Goal: Contribute content: Contribute content

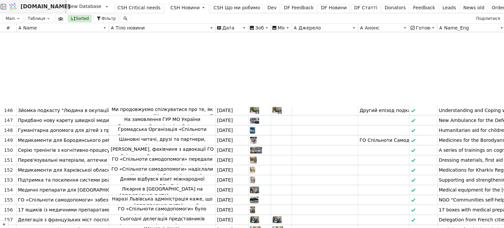
scroll to position [1533, 0]
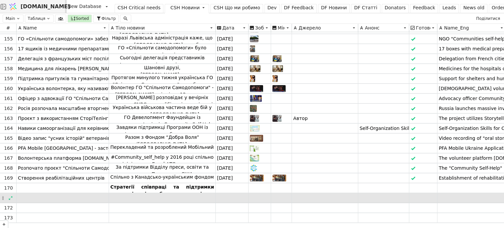
click at [50, 193] on div at bounding box center [63, 198] width 92 height 10
click at [10, 196] on icon at bounding box center [11, 198] width 4 height 4
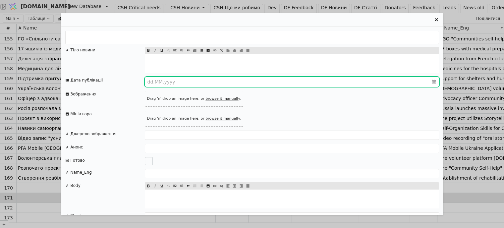
click at [432, 81] on icon "calendar" at bounding box center [434, 81] width 4 height 4
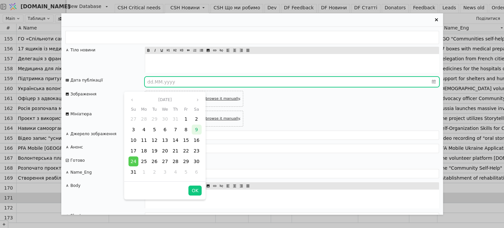
click at [198, 125] on div "9" at bounding box center [196, 130] width 10 height 10
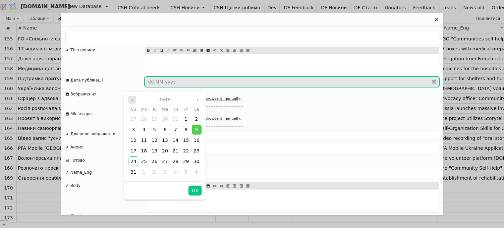
click at [132, 99] on icon "angle left" at bounding box center [132, 100] width 1 height 2
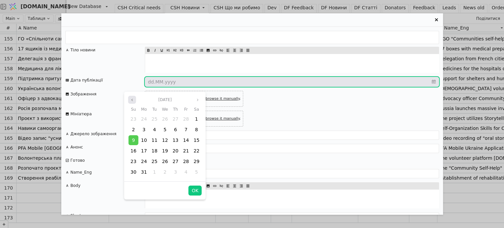
click at [132, 99] on icon "angle left" at bounding box center [132, 100] width 1 height 2
click at [197, 98] on icon "angle right" at bounding box center [198, 100] width 4 height 4
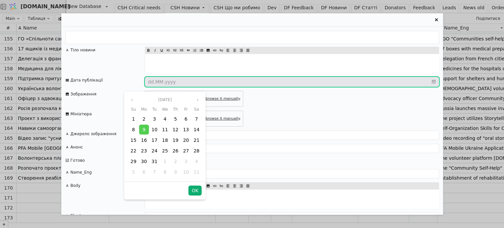
click at [193, 185] on button "OK" at bounding box center [194, 190] width 13 height 10
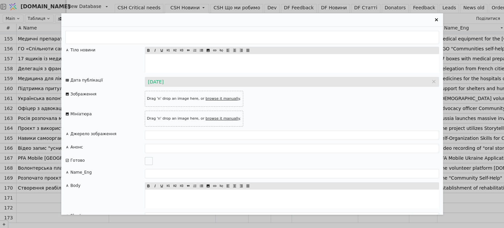
click at [207, 98] on link "browse it manually" at bounding box center [222, 98] width 34 height 4
type input "C:\fakepath\Дякуємо Андрію Барчишину і українцям в Лондоні.png"
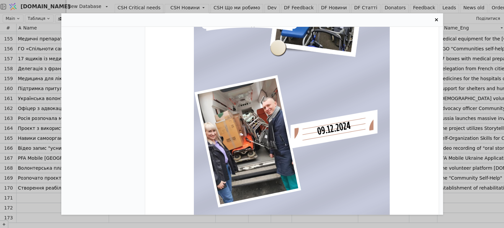
scroll to position [0, 0]
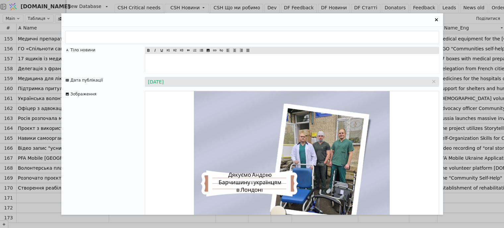
click at [159, 60] on p "﻿" at bounding box center [291, 63] width 291 height 7
click at [157, 62] on p "﻿" at bounding box center [291, 63] width 291 height 7
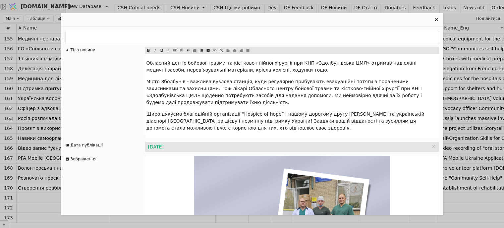
click at [92, 130] on div "Тіло новини" at bounding box center [104, 92] width 79 height 91
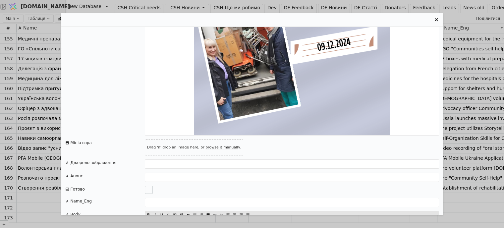
scroll to position [388, 0]
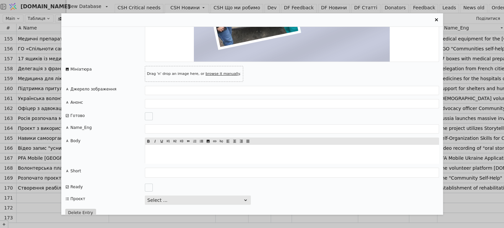
click at [68, 114] on icon "Entry Card" at bounding box center [67, 116] width 4 height 4
click at [147, 112] on div "Entry Card" at bounding box center [149, 116] width 8 height 8
click at [245, 199] on icon "Entry Card" at bounding box center [245, 200] width 3 height 2
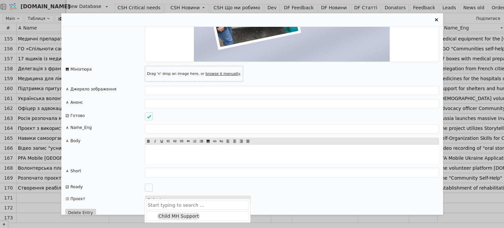
click at [245, 199] on icon "Entry Card" at bounding box center [245, 200] width 3 height 2
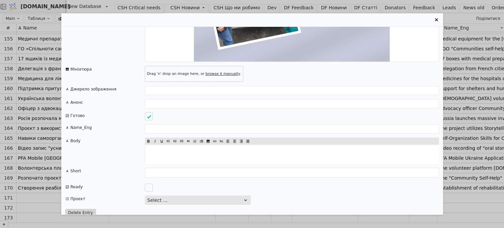
click at [150, 184] on div "Entry Card" at bounding box center [149, 188] width 8 height 8
click at [84, 209] on button "Delete Entry" at bounding box center [80, 213] width 31 height 8
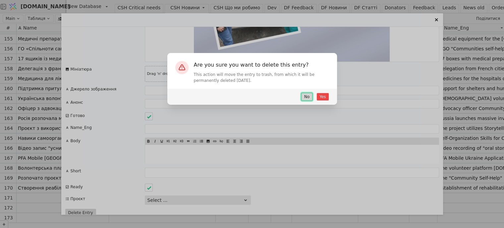
click at [306, 98] on button "No" at bounding box center [306, 97] width 11 height 8
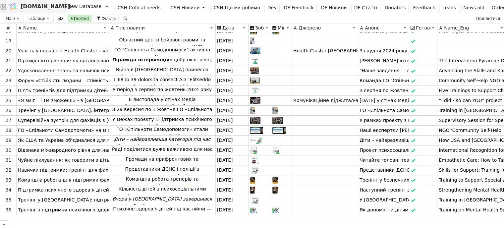
scroll to position [142, 0]
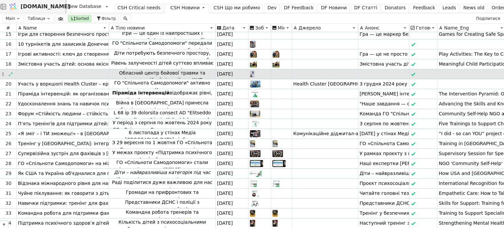
click at [138, 70] on p "Обласний центр бойової травми та кістково-гнійної хірургії при КНП «Здолбунівсь…" at bounding box center [162, 87] width 104 height 35
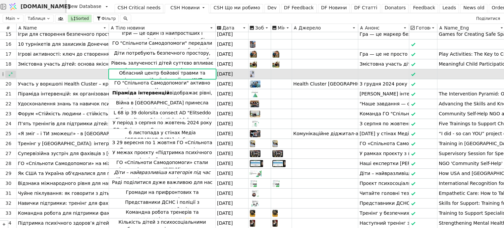
click at [11, 72] on icon at bounding box center [10, 74] width 5 height 5
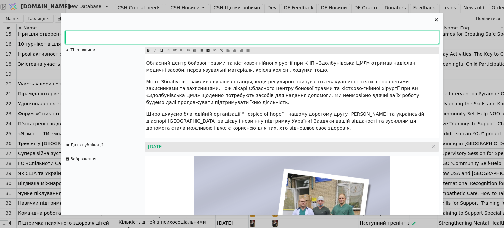
click at [82, 39] on input "Entry Card" at bounding box center [252, 37] width 374 height 13
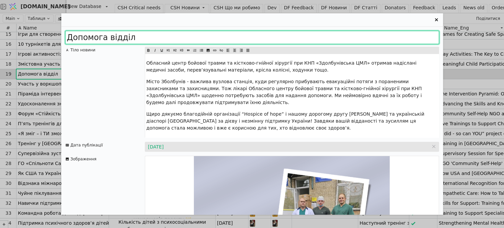
type input "Допомога відділе"
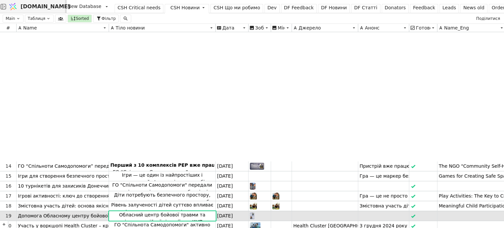
scroll to position [142, 0]
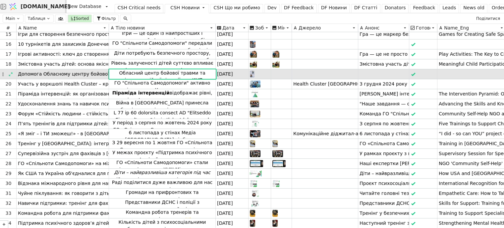
click at [54, 71] on span "Допомога Обласному центру бойової травми" at bounding box center [73, 74] width 110 height 7
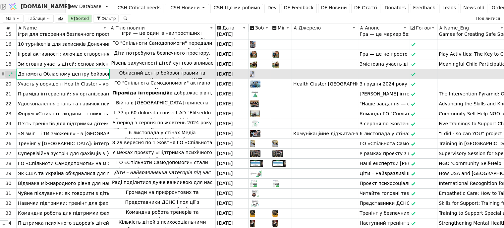
click at [11, 72] on icon at bounding box center [10, 74] width 5 height 5
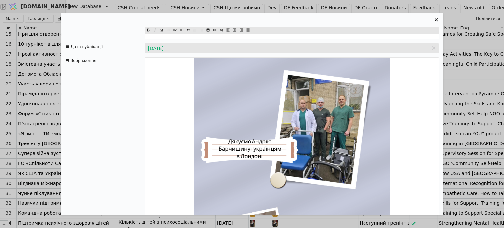
scroll to position [99, 0]
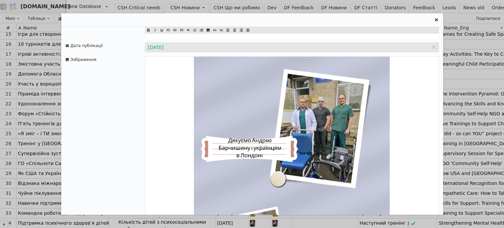
click at [266, 120] on img "Entry Card" at bounding box center [291, 203] width 293 height 293
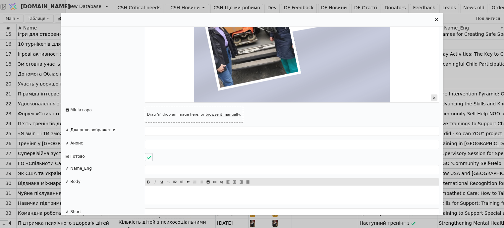
scroll to position [364, 0]
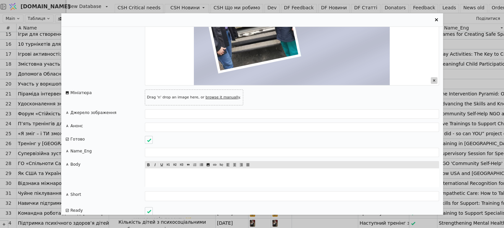
click at [431, 77] on icon "Entry Card" at bounding box center [434, 80] width 7 height 7
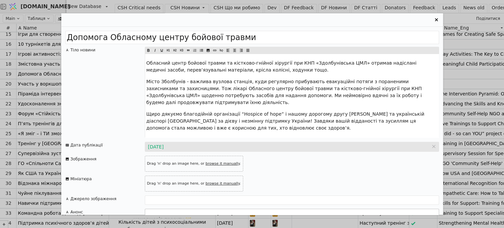
scroll to position [33, 0]
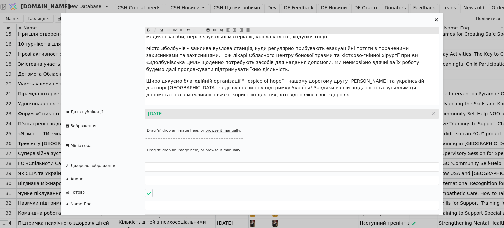
click at [212, 131] on link "browse it manually" at bounding box center [222, 130] width 34 height 4
type input "C:\fakepath\Web_Photo_Editor.jpg"
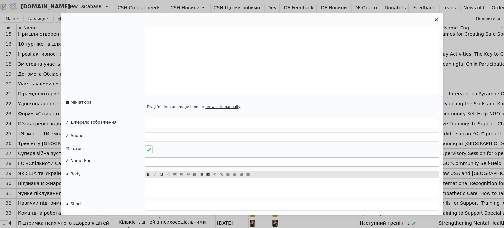
scroll to position [388, 0]
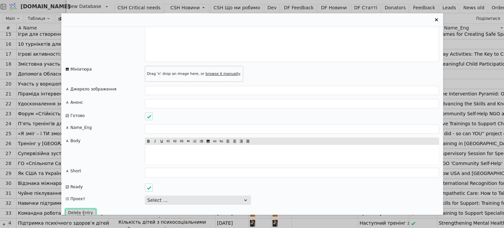
click at [81, 209] on button "Delete Entry" at bounding box center [80, 213] width 31 height 8
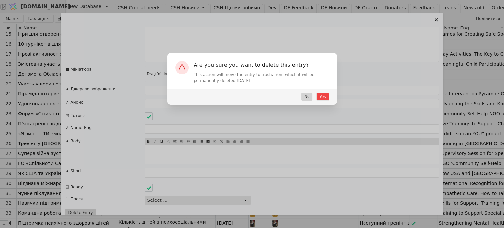
drag, startPoint x: 233, startPoint y: 84, endPoint x: 193, endPoint y: 75, distance: 40.6
click at [193, 75] on div "Are you sure you want to delete this entry? This action will move the entry to …" at bounding box center [252, 71] width 170 height 36
copy p "This action will move the entry to trash, from which it will be permanently del…"
click at [307, 97] on button "No" at bounding box center [306, 97] width 11 height 8
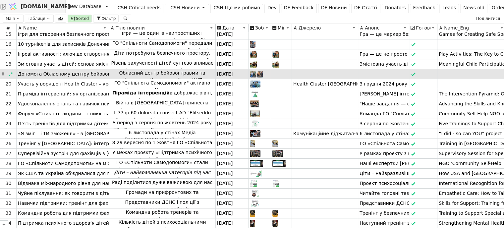
click at [228, 71] on div "[DATE]" at bounding box center [232, 74] width 33 height 10
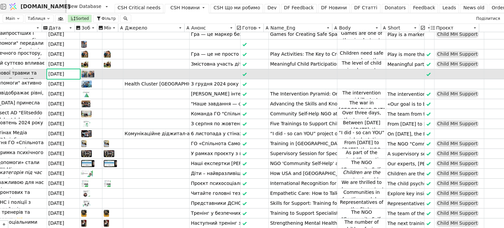
scroll to position [0, 0]
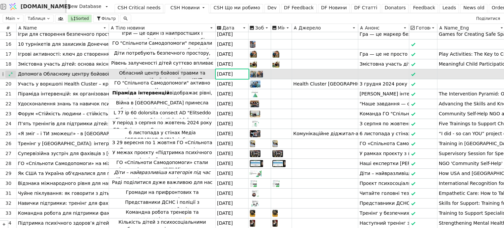
click at [9, 72] on icon at bounding box center [10, 74] width 5 height 5
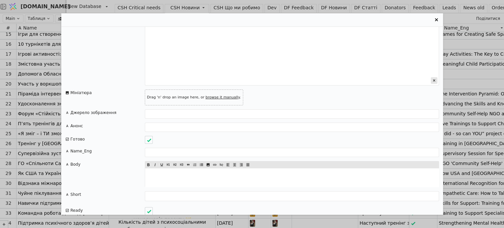
scroll to position [388, 0]
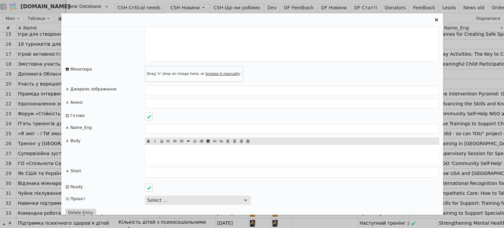
click at [246, 197] on icon "Entry Card" at bounding box center [245, 199] width 5 height 5
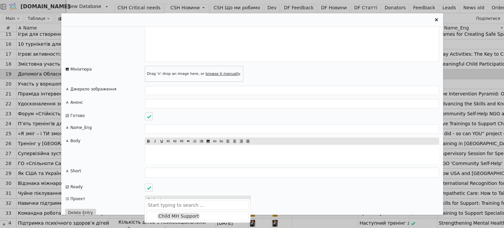
click at [246, 197] on icon "Entry Card" at bounding box center [245, 199] width 5 height 5
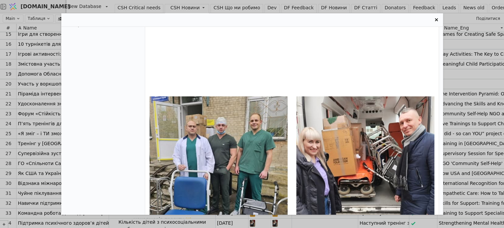
scroll to position [156, 0]
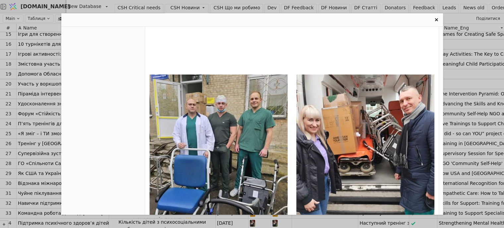
click at [435, 19] on icon "Entry Card" at bounding box center [436, 19] width 3 height 3
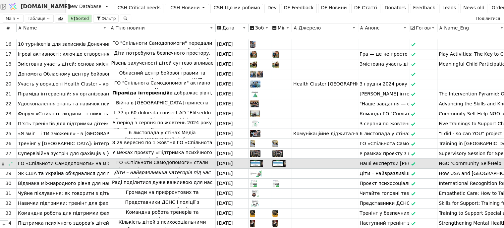
scroll to position [175, 0]
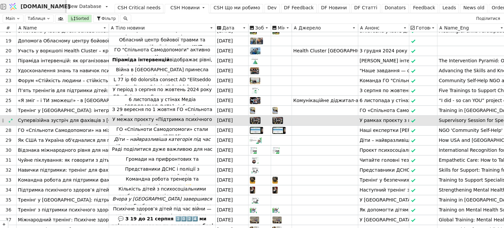
click at [258, 120] on img at bounding box center [255, 120] width 11 height 7
click at [10, 120] on icon at bounding box center [10, 120] width 5 height 5
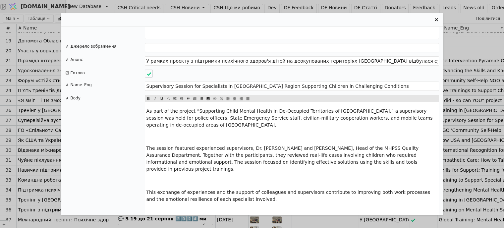
scroll to position [819, 0]
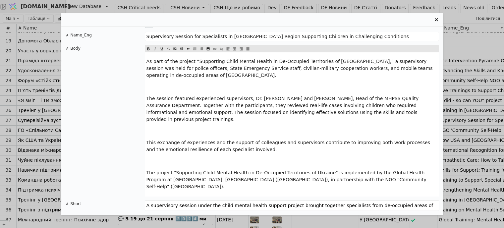
click at [435, 21] on icon "Entry Card" at bounding box center [436, 19] width 3 height 3
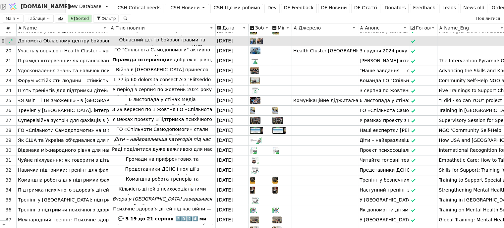
click at [11, 41] on icon at bounding box center [10, 41] width 5 height 5
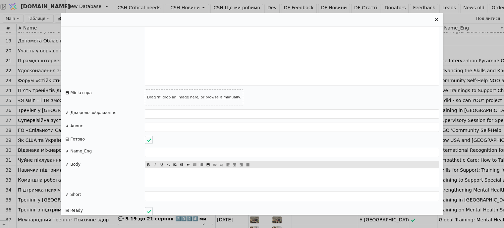
scroll to position [388, 0]
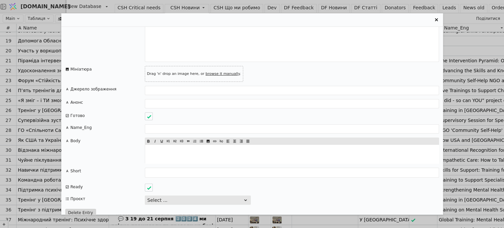
click at [245, 197] on icon "Entry Card" at bounding box center [245, 199] width 5 height 5
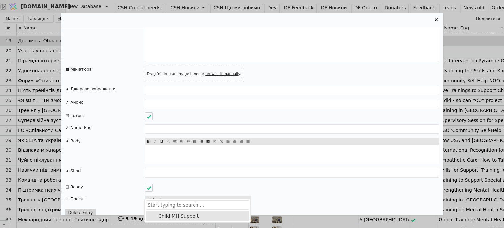
click at [172, 215] on div "Child MH Support" at bounding box center [178, 216] width 43 height 7
click at [436, 20] on icon "Entry Card" at bounding box center [436, 19] width 3 height 3
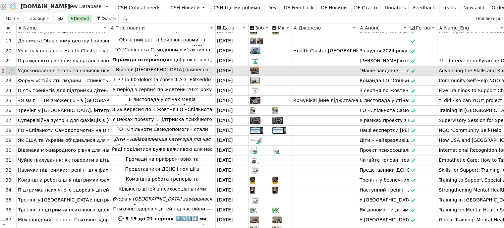
click at [11, 69] on icon at bounding box center [11, 71] width 4 height 4
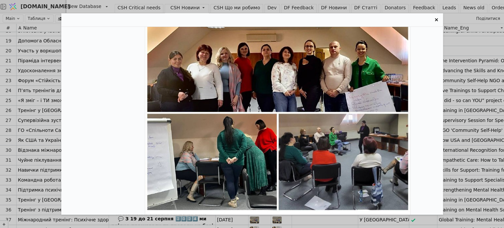
scroll to position [497, 0]
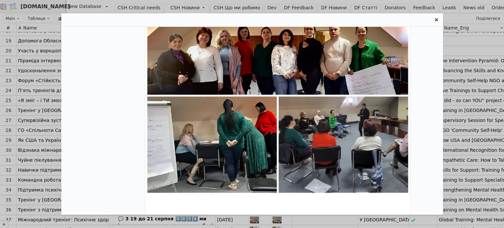
click at [229, 143] on img "Entry Card" at bounding box center [277, 95] width 265 height 265
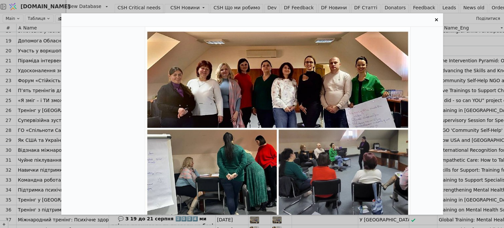
scroll to position [431, 0]
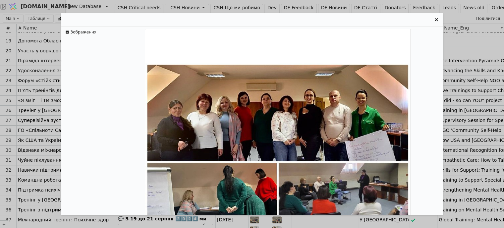
click at [437, 19] on icon "Entry Card" at bounding box center [436, 19] width 3 height 3
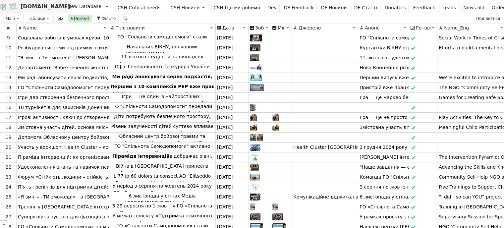
scroll to position [76, 0]
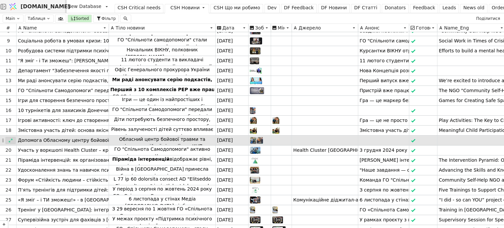
click at [11, 138] on icon at bounding box center [10, 140] width 5 height 5
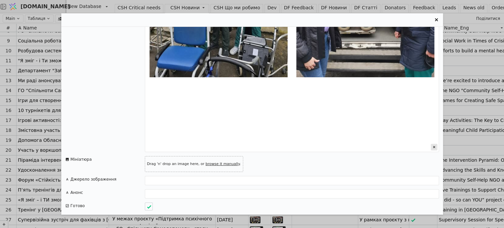
scroll to position [298, 0]
click at [431, 143] on icon "Entry Card" at bounding box center [434, 146] width 7 height 7
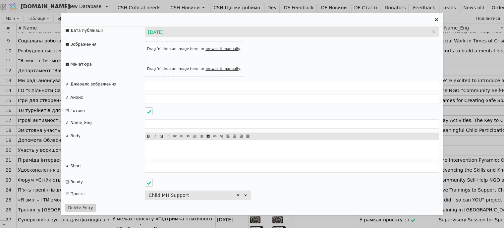
click at [208, 47] on link "browse it manually" at bounding box center [222, 49] width 34 height 4
type input "C:\fakepath\Untitled design.png"
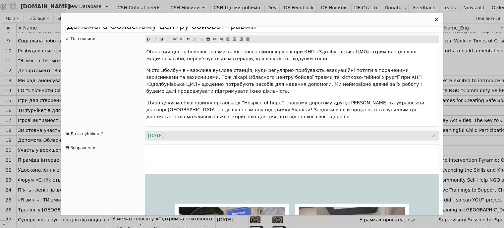
scroll to position [0, 0]
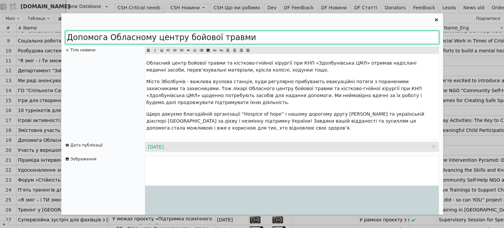
click at [111, 35] on input "Допомога Обласному центру бойової травми" at bounding box center [252, 37] width 374 height 13
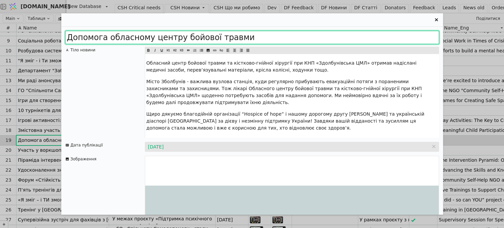
click at [240, 39] on input "Допомога обласному центру бойової травми" at bounding box center [252, 37] width 374 height 13
type input "Допомога обласному центру бойової травми в [GEOGRAPHIC_DATA]"
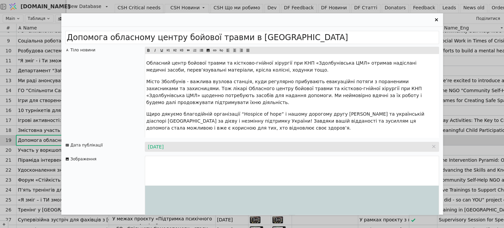
click at [241, 77] on div "Обласний центр бойової травми та кістково-гнійної хірургії при КНП «Здолбунівсь…" at bounding box center [291, 96] width 293 height 84
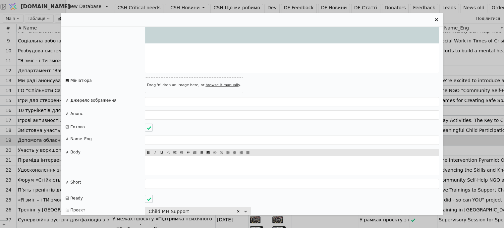
scroll to position [388, 0]
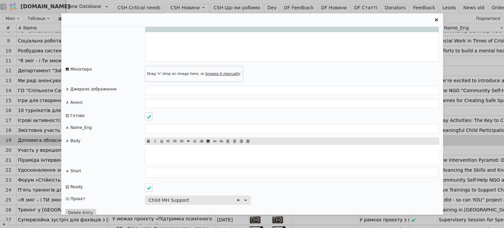
click at [209, 72] on link "browse it manually" at bounding box center [222, 74] width 34 height 4
type input "C:\fakepath\Untitled design.jpg"
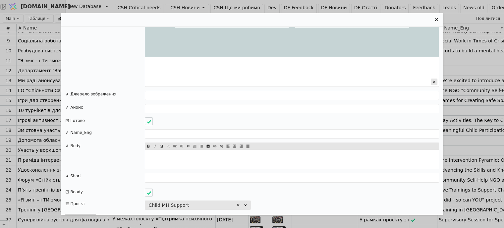
scroll to position [5, 0]
click at [434, 20] on icon "Entry Card" at bounding box center [436, 20] width 8 height 8
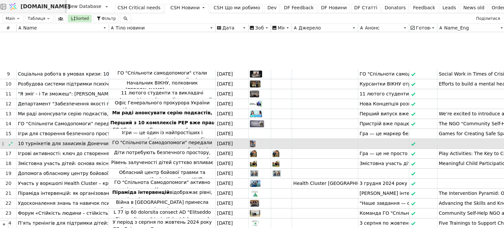
scroll to position [109, 0]
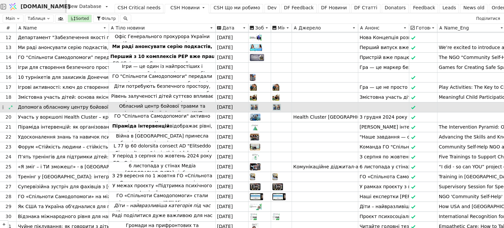
click at [102, 106] on div "Допомога обласному центру бойової травми в [GEOGRAPHIC_DATA]" at bounding box center [63, 107] width 92 height 10
click at [13, 104] on div at bounding box center [10, 107] width 11 height 7
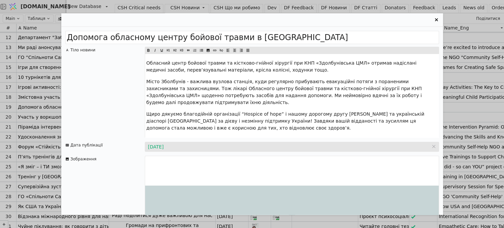
scroll to position [0, 0]
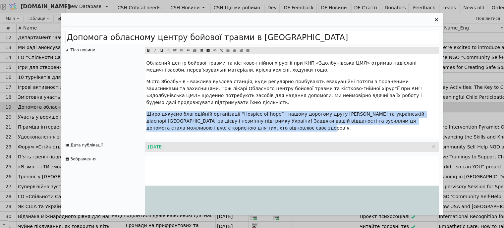
drag, startPoint x: 216, startPoint y: 130, endPoint x: 146, endPoint y: 115, distance: 71.0
click at [146, 115] on p "Щиро дякуємо благодійній організації “Нospice of hope” і нашому дорогому другу …" at bounding box center [291, 121] width 291 height 21
copy span "Щиро дякуємо благодійній організації “Нospice of hope” і нашому дорогому другу …"
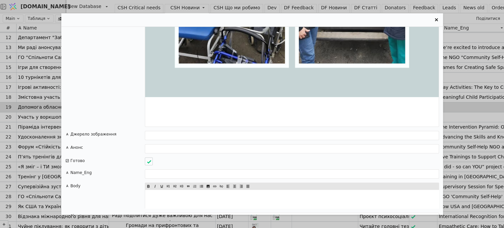
scroll to position [629, 0]
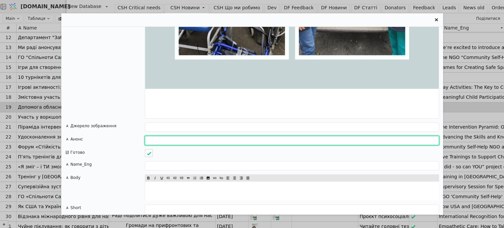
click at [158, 136] on input "Entry Card" at bounding box center [292, 140] width 294 height 9
paste input "Щиро дякуємо благодійній організації “Нospice of hope” і нашому дорогому другу …"
click at [158, 175] on span "Entry Card" at bounding box center [161, 178] width 7 height 7
type input "Щиро дякуємо благодійній організації “Нospice of hope” і нашому дорогому другу …"
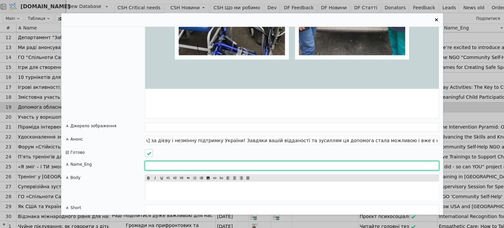
click at [159, 161] on input "Entry Card" at bounding box center [292, 165] width 294 height 9
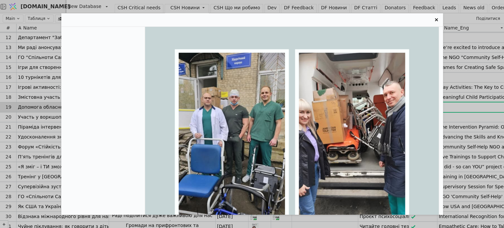
scroll to position [0, 0]
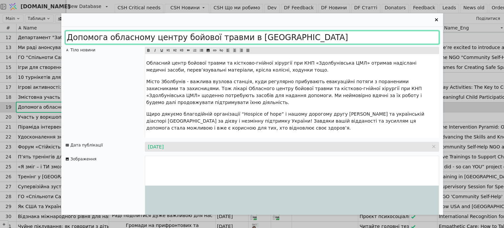
drag, startPoint x: 288, startPoint y: 38, endPoint x: 56, endPoint y: 34, distance: 231.9
click at [56, 34] on div "Допомога обласному центру бойової травми в Здолбунові Тіло новини Обласний цент…" at bounding box center [252, 114] width 504 height 228
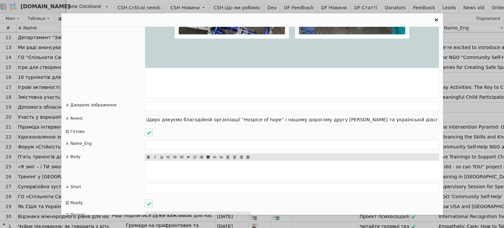
scroll to position [661, 0]
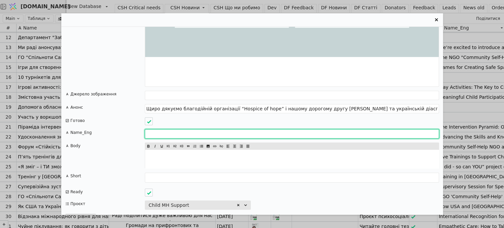
click at [148, 129] on input "Entry Card" at bounding box center [292, 133] width 294 height 9
paste input "Assistance to the Regional War [MEDICAL_DATA] in [GEOGRAPHIC_DATA]"
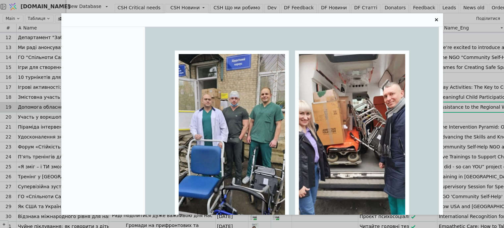
scroll to position [0, 0]
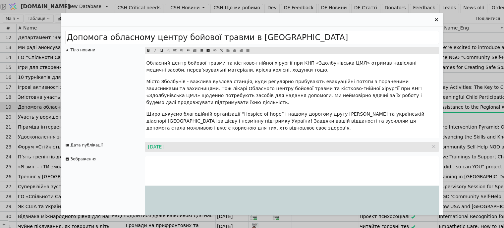
type input "Assistance to the Regional War [MEDICAL_DATA] in [GEOGRAPHIC_DATA]"
drag, startPoint x: 146, startPoint y: 63, endPoint x: 207, endPoint y: 129, distance: 90.0
click at [207, 129] on div "Обласний центр бойової травми та кістково-гнійної хірургії при КНП «Здолбунівсь…" at bounding box center [291, 96] width 293 height 84
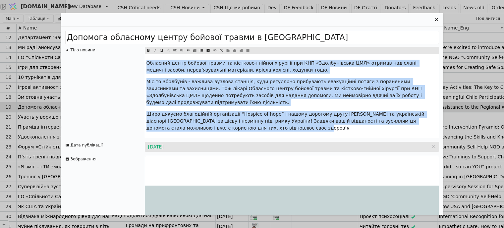
drag, startPoint x: 147, startPoint y: 65, endPoint x: 211, endPoint y: 133, distance: 93.7
click at [211, 133] on div "Обласний центр бойової травми та кістково-гнійної хірургії при КНП «Здолбунівсь…" at bounding box center [291, 96] width 293 height 84
copy div "Loremips dolor sitamet consec ad elitsedd-eiusmod temporin utl ETD «Magnaaliqua…"
drag, startPoint x: 155, startPoint y: 81, endPoint x: 168, endPoint y: 91, distance: 16.8
click at [155, 81] on span "Міс.то Зболбунів - важлива вузлова станція, куди регулярно прибувають евакуацій…" at bounding box center [284, 92] width 277 height 26
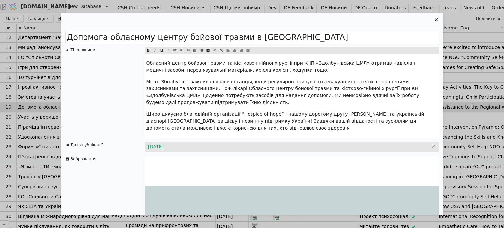
click at [208, 133] on div "Обласний центр бойової травми та кістково-гнійної хірургії при КНП «Здолбунівсь…" at bounding box center [291, 96] width 293 height 84
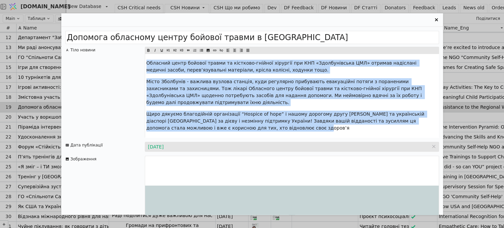
drag, startPoint x: 146, startPoint y: 63, endPoint x: 215, endPoint y: 132, distance: 97.0
click at [215, 132] on div "Обласний центр бойової травми та кістково-гнійної хірургії при КНП «Здолбунівсь…" at bounding box center [291, 96] width 293 height 84
copy div "Loremips dolor sitamet consec ad elitsedd-eiusmod temporin utl ETD «Magnaaliqua…"
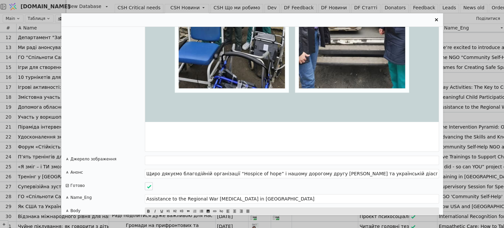
scroll to position [661, 0]
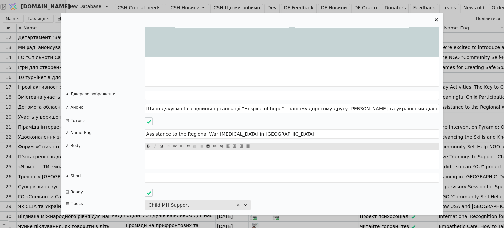
click at [165, 155] on p "﻿" at bounding box center [291, 158] width 291 height 7
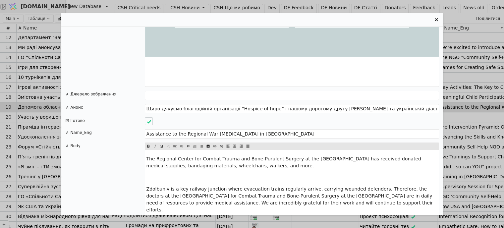
scroll to position [742, 0]
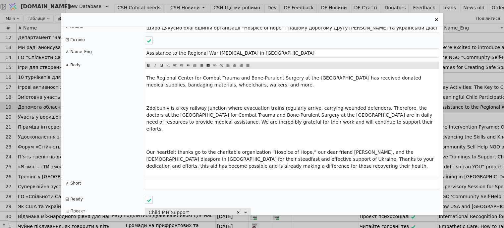
click at [150, 93] on p "﻿" at bounding box center [291, 96] width 291 height 7
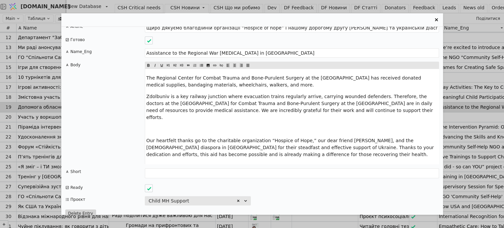
scroll to position [731, 0]
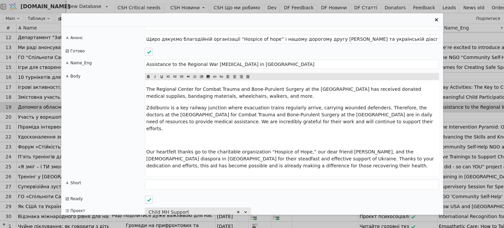
click at [149, 137] on p "﻿" at bounding box center [291, 140] width 291 height 7
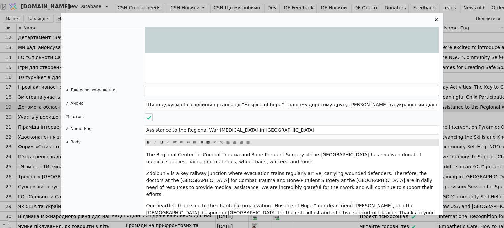
scroll to position [719, 0]
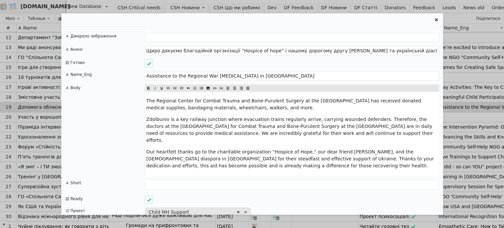
click at [154, 180] on textarea "Entry Card" at bounding box center [292, 185] width 294 height 10
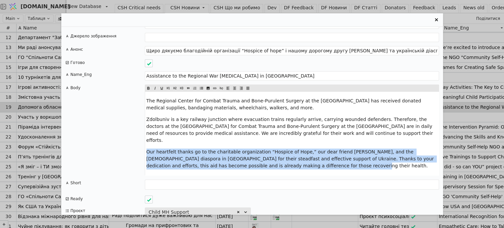
drag, startPoint x: 273, startPoint y: 148, endPoint x: 142, endPoint y: 136, distance: 131.7
click at [142, 136] on div "Body The Regional Center for Combat Trauma and Bone-Purulent Surgery at the [GE…" at bounding box center [252, 129] width 374 height 91
copy span "Our heartfelt thanks go to the charitable organization “Hospice of Hope,” our d…"
click at [152, 180] on textarea "Entry Card" at bounding box center [292, 185] width 294 height 10
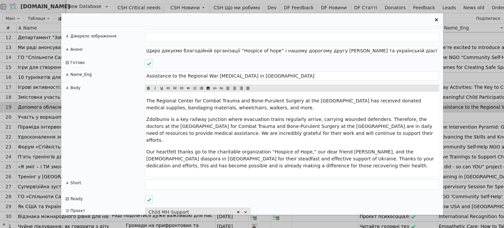
paste textarea "Our heartfelt thanks go to the charitable organization “Hospice of Hope,” our d…"
type textarea "Our heartfelt thanks go to the charitable organization “Hospice of Hope,” our d…"
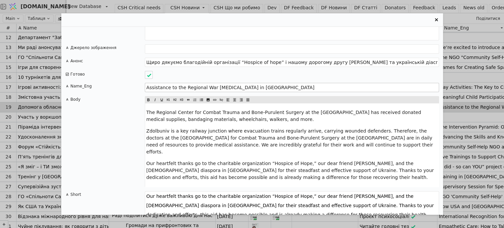
scroll to position [672, 0]
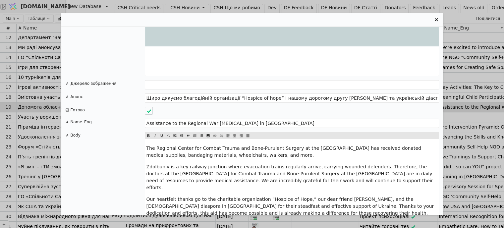
click at [435, 19] on icon "Entry Card" at bounding box center [436, 20] width 8 height 8
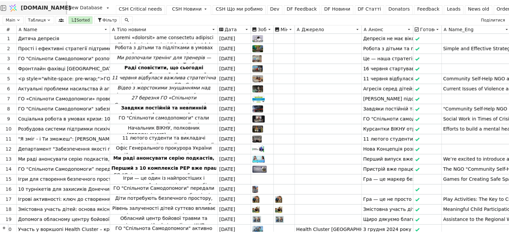
scroll to position [0, 0]
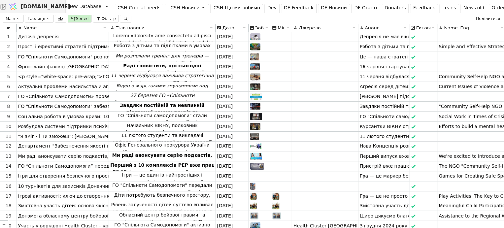
click at [41, 9] on span "[DOMAIN_NAME]" at bounding box center [46, 7] width 50 height 8
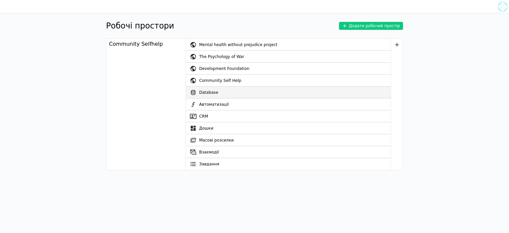
click at [206, 92] on link "Database" at bounding box center [288, 92] width 205 height 12
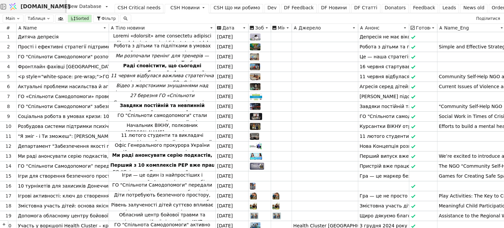
click at [38, 4] on span "[DOMAIN_NAME]" at bounding box center [46, 7] width 50 height 8
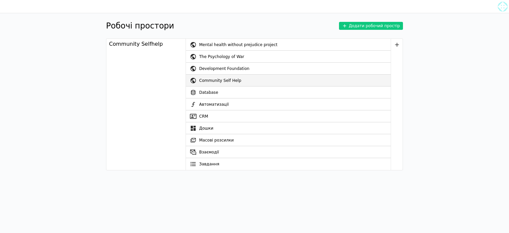
click at [204, 83] on div "Community Self Help" at bounding box center [294, 81] width 191 height 12
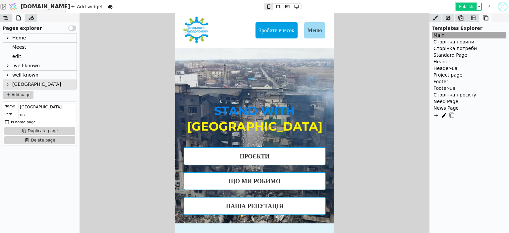
click at [464, 5] on button "Publish" at bounding box center [466, 6] width 20 height 7
click at [466, 7] on button "Publish" at bounding box center [466, 6] width 20 height 7
click at [41, 7] on span "[DOMAIN_NAME]" at bounding box center [46, 7] width 50 height 8
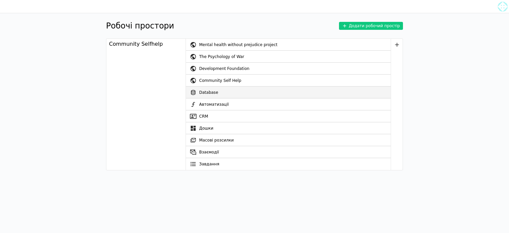
click at [208, 92] on link "Database" at bounding box center [288, 92] width 205 height 12
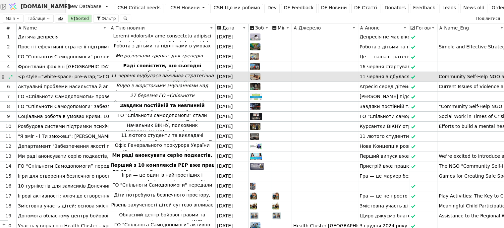
click at [85, 78] on span "<p style="white-space: pre-wrap;">ГО «Спільноти Самодопомоги» та ВІКНУ продовжу…" at bounding box center [212, 76] width 388 height 7
click at [12, 78] on icon at bounding box center [10, 77] width 5 height 5
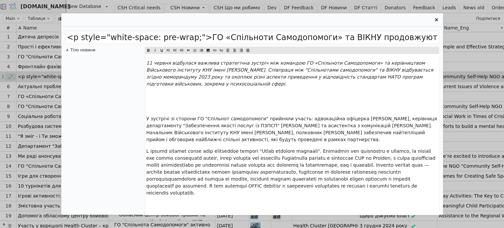
click at [12, 78] on div "<p style="white-space: pre-wrap;">ГО «Спільноти Самодопомоги» та ВІКНУ продовжу…" at bounding box center [252, 114] width 504 height 228
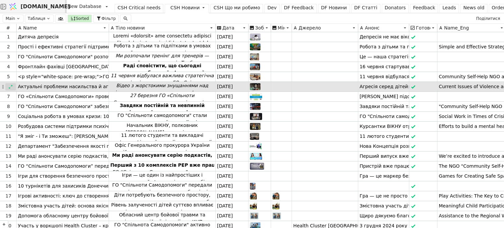
click at [11, 86] on icon at bounding box center [11, 87] width 4 height 4
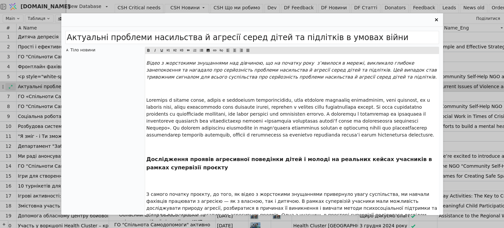
click at [11, 86] on div "Актуальні проблеми насильства й агресії серед дітей та підлітків в умовах війни…" at bounding box center [252, 114] width 504 height 228
